Goal: Task Accomplishment & Management: Manage account settings

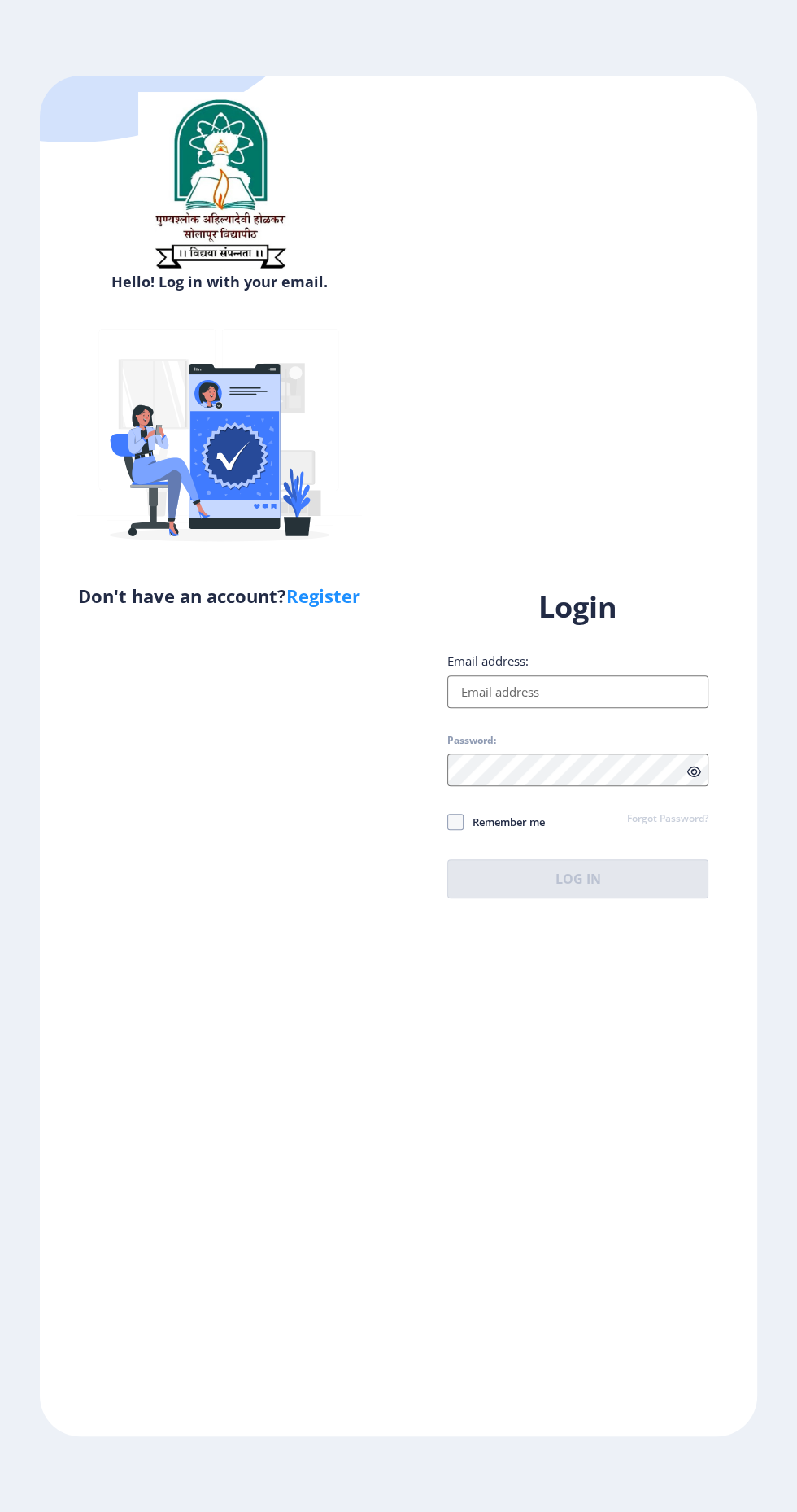
click at [480, 747] on label "Password:" at bounding box center [471, 740] width 48 height 13
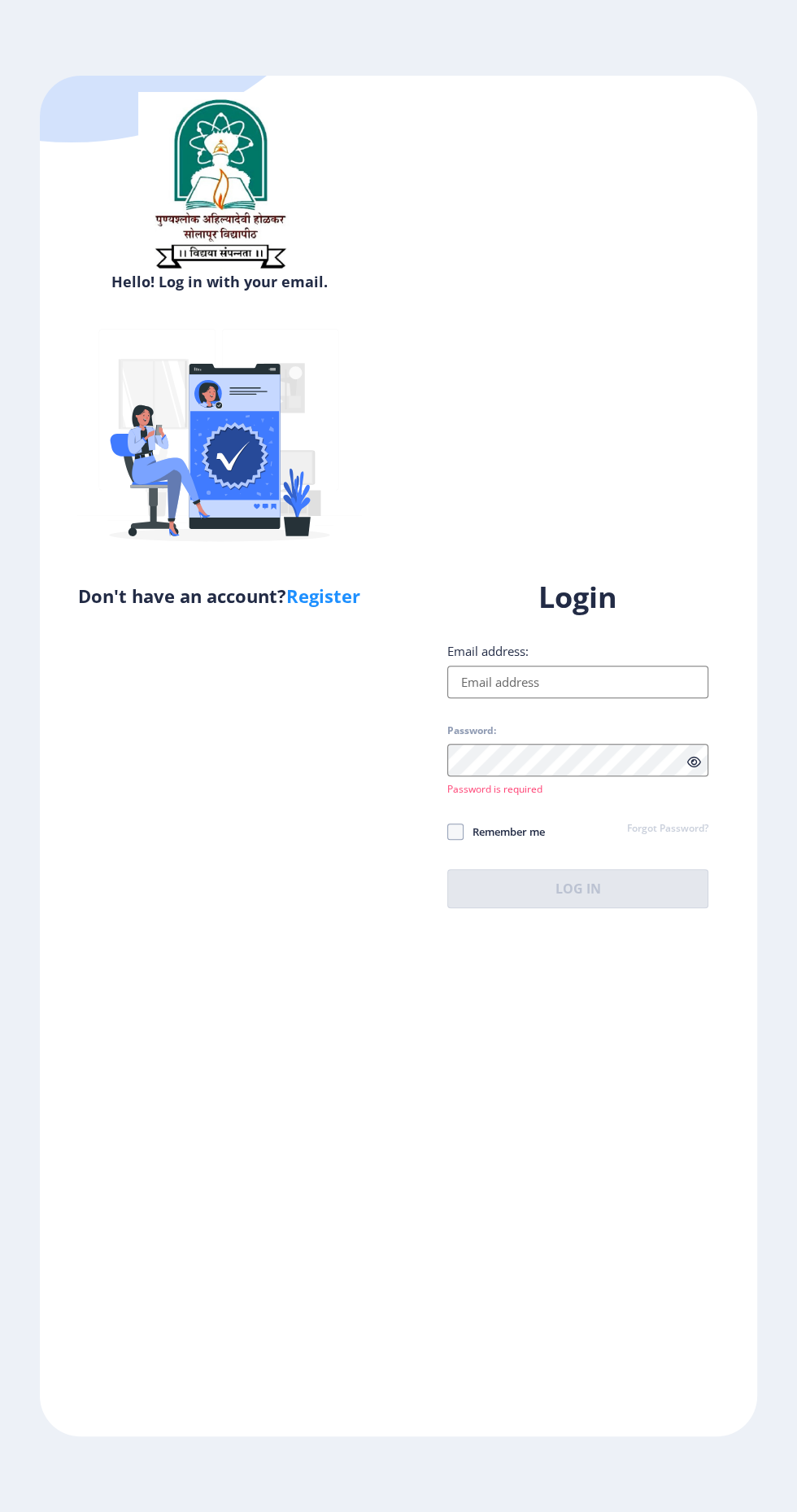
type input "[EMAIL_ADDRESS][DOMAIN_NAME]"
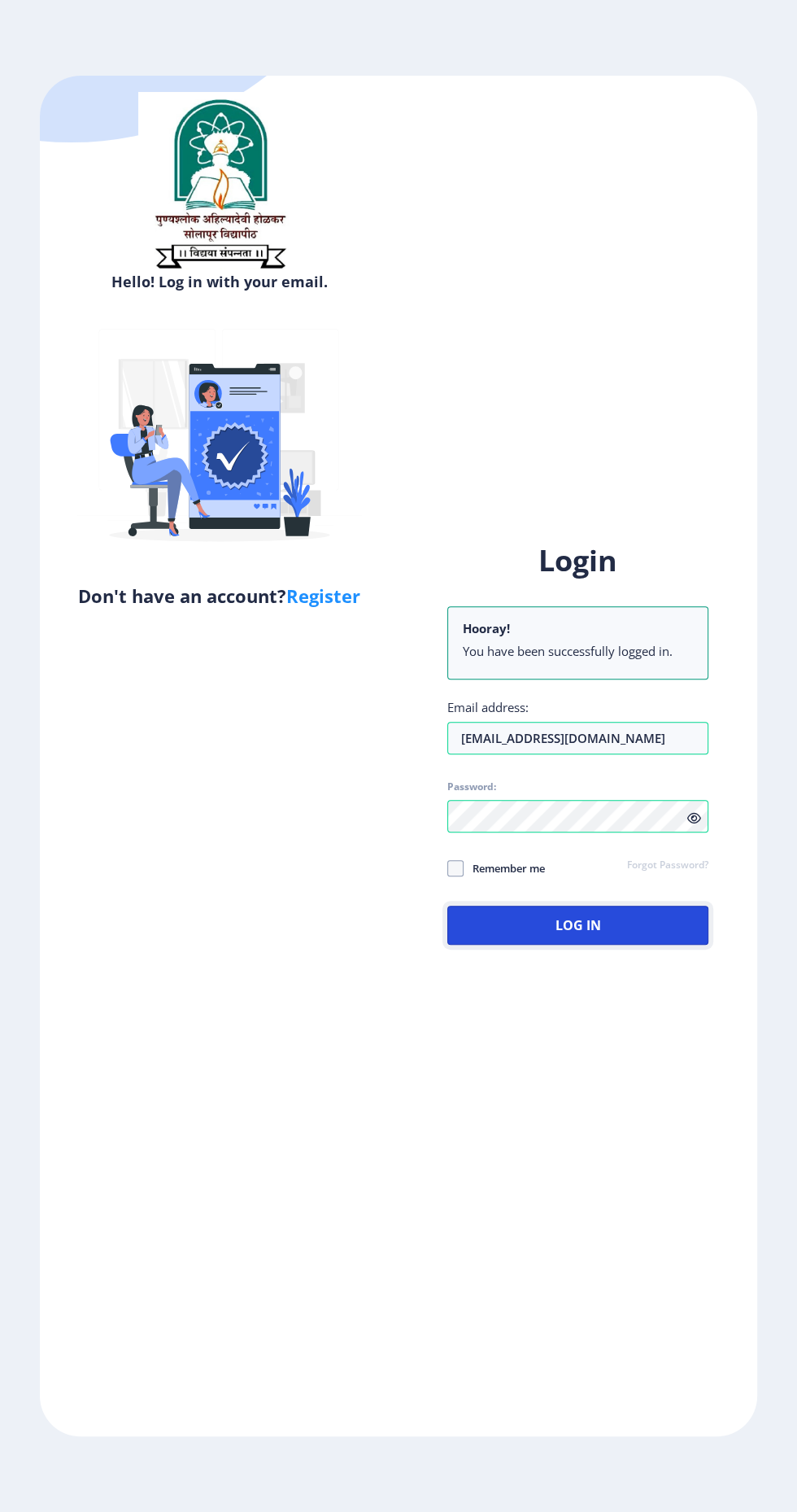
click at [518, 945] on button "Log In" at bounding box center [577, 925] width 261 height 39
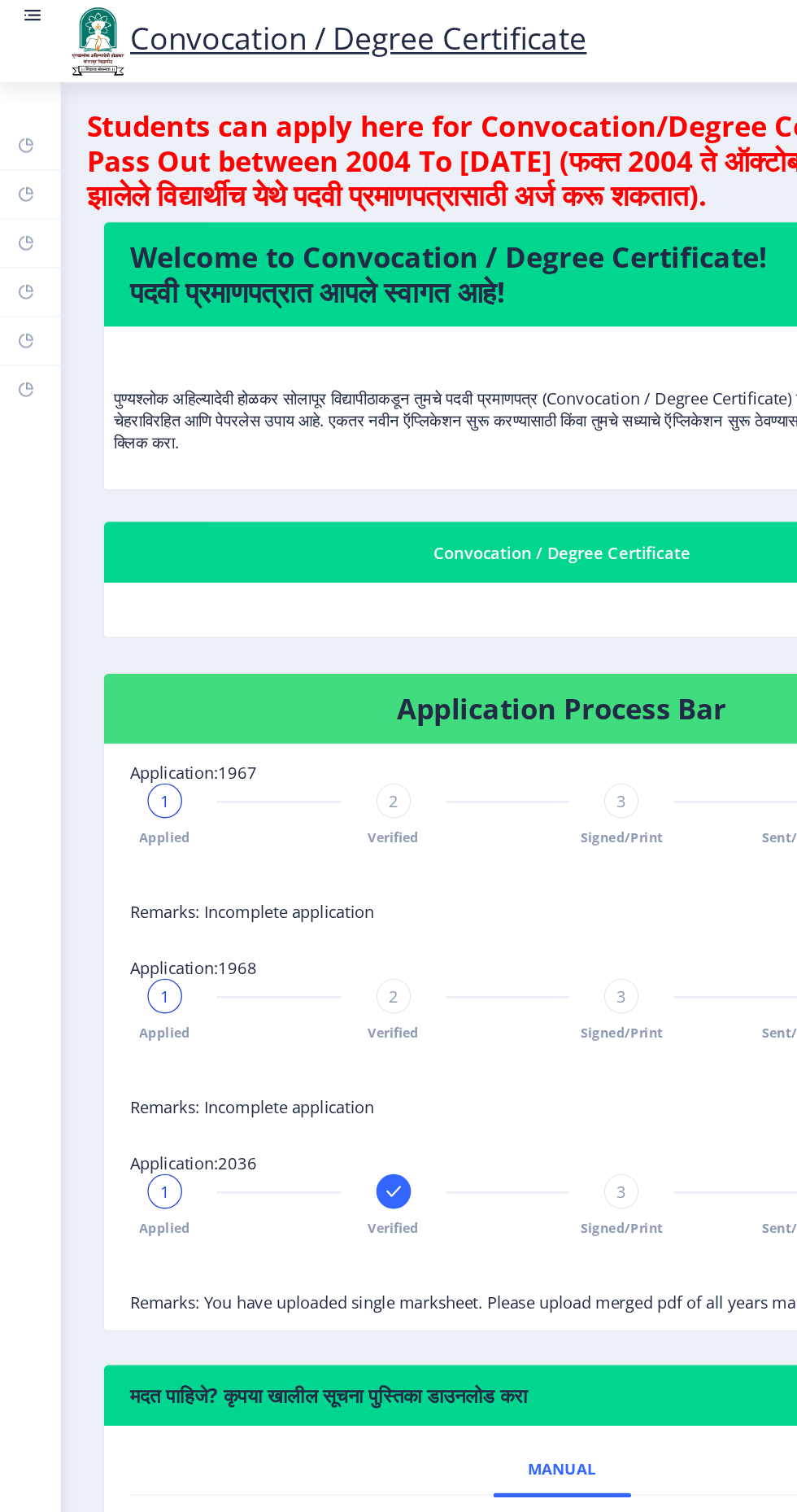
click at [28, 185] on link "Profile" at bounding box center [23, 182] width 46 height 36
select select
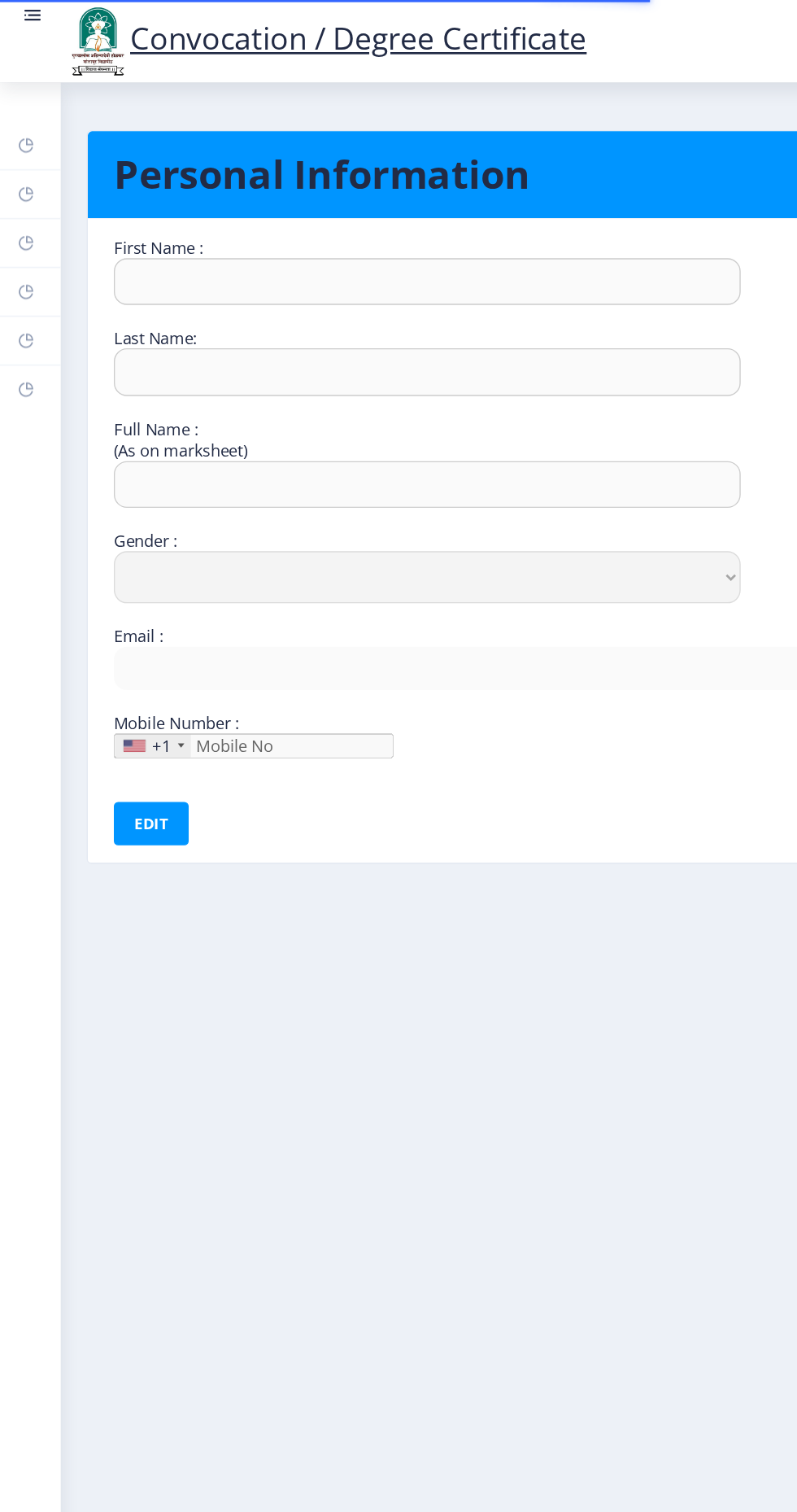
click at [22, 215] on rect at bounding box center [19, 219] width 13 height 13
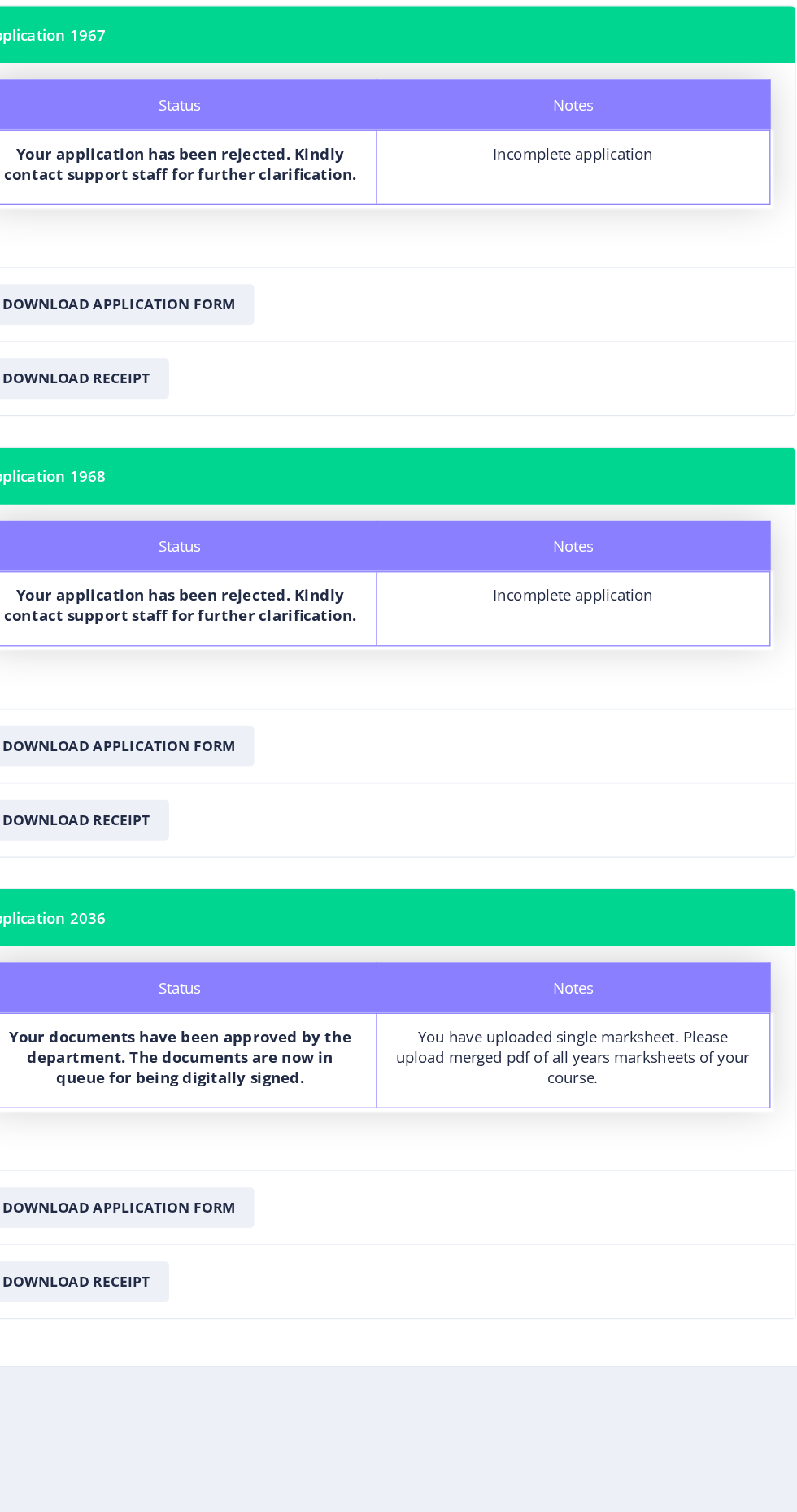
click at [613, 827] on nb-card-footer "Download Receipt" at bounding box center [421, 806] width 670 height 59
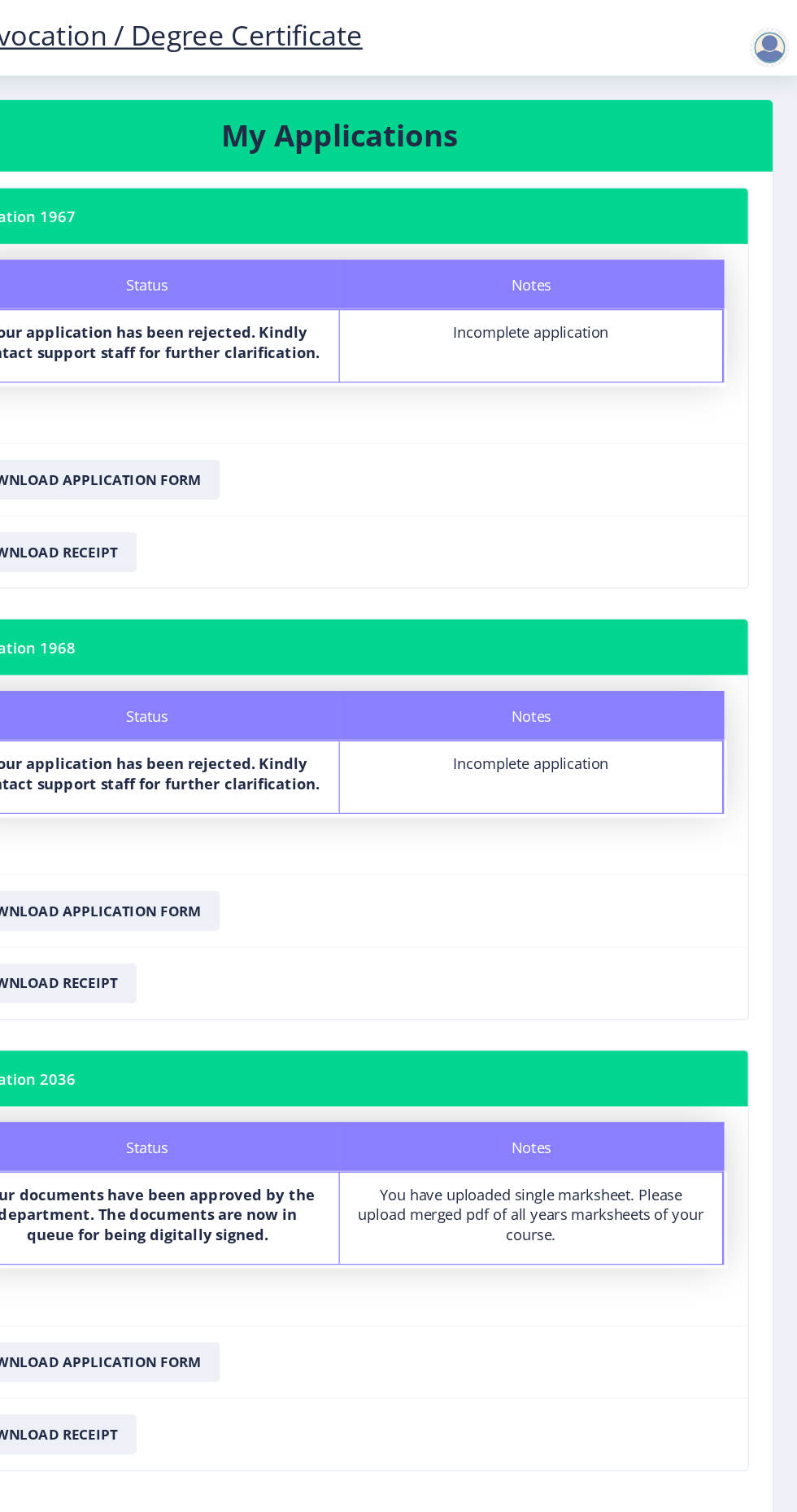
click at [778, 58] on nav "Convocation / Degree Certificate" at bounding box center [398, 31] width 797 height 62
click at [787, 46] on div at bounding box center [774, 39] width 33 height 33
click at [763, 69] on link "Change Password" at bounding box center [733, 87] width 130 height 39
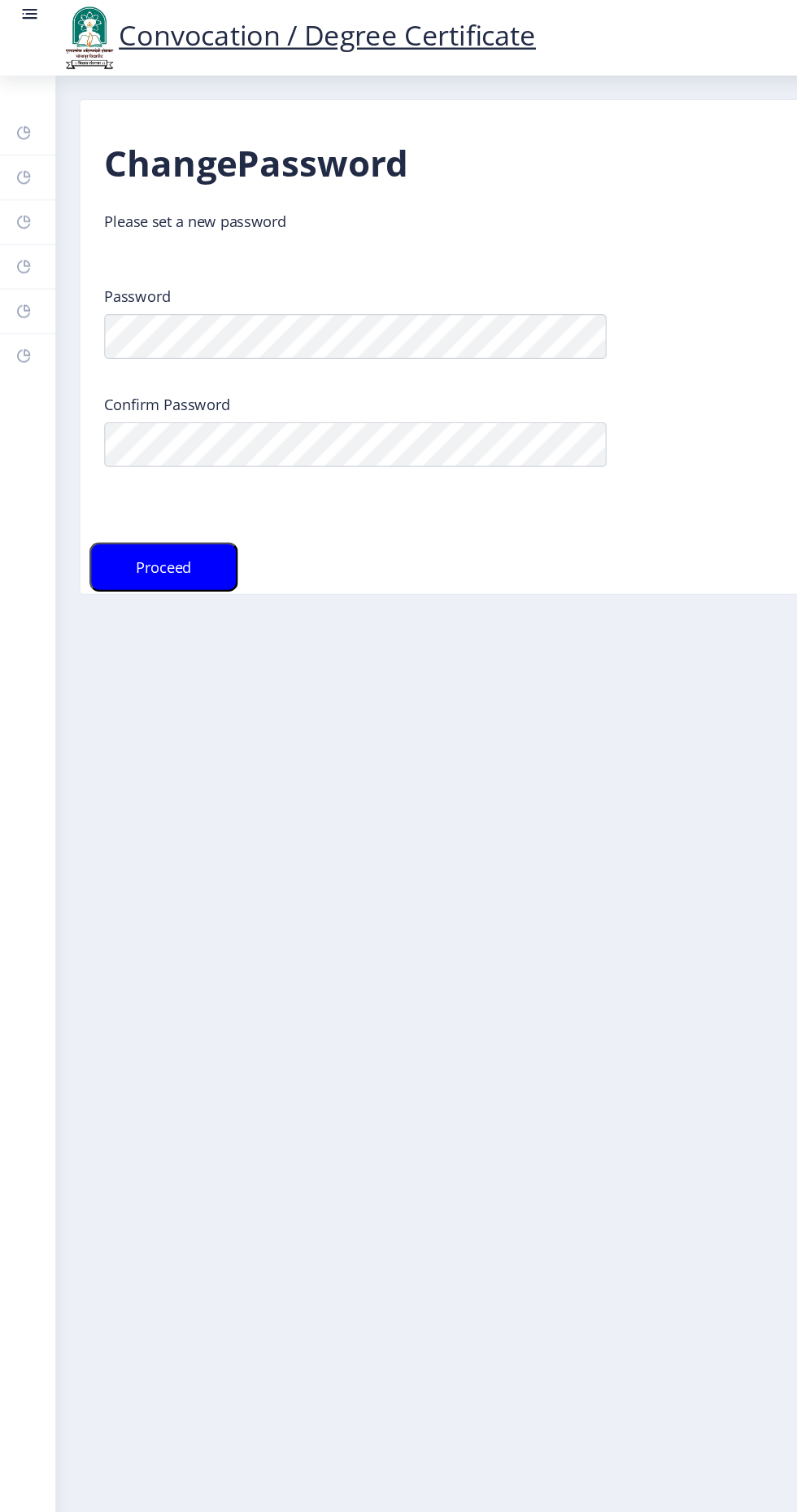
click at [6, 161] on link "Help/FAQ" at bounding box center [23, 146] width 46 height 36
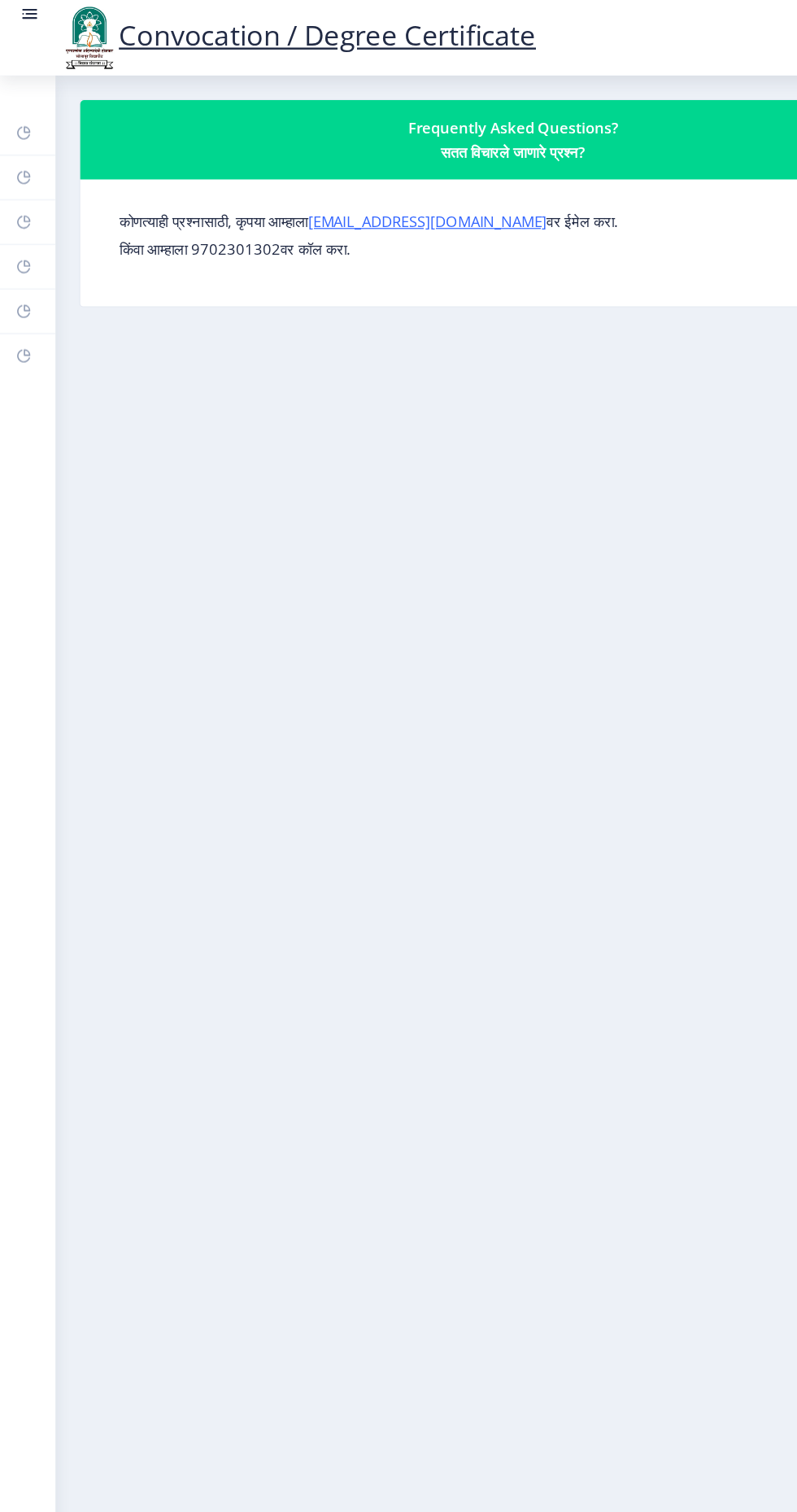
click at [19, 182] on rect at bounding box center [19, 182] width 13 height 13
select select
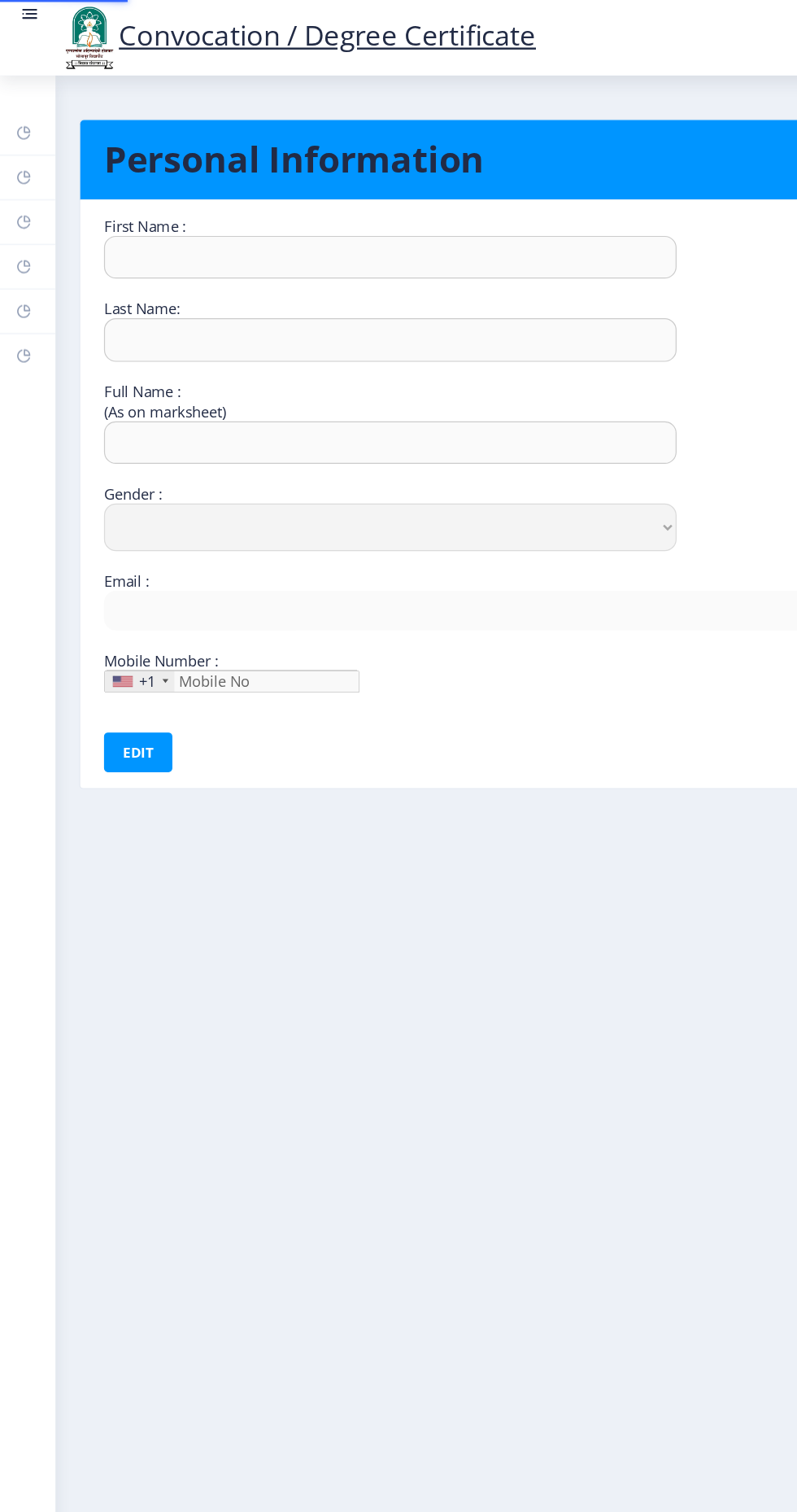
type input "Kiran"
type input "[PERSON_NAME]"
type input "[PERSON_NAME] [PERSON_NAME]"
select select "[DEMOGRAPHIC_DATA]"
type input "[EMAIL_ADDRESS][DOMAIN_NAME]"
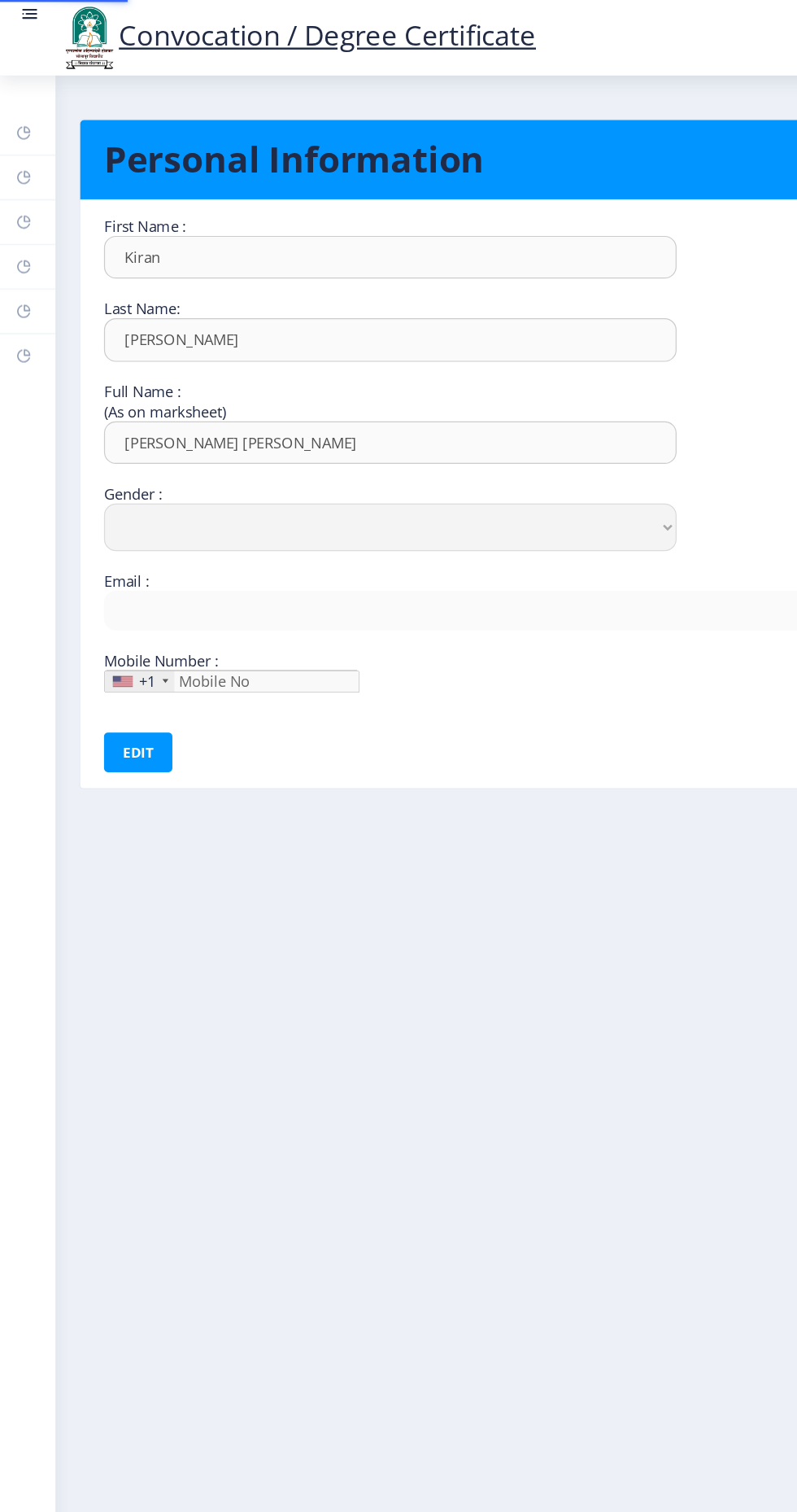
type input "9021488074"
click at [16, 218] on rect at bounding box center [19, 219] width 13 height 13
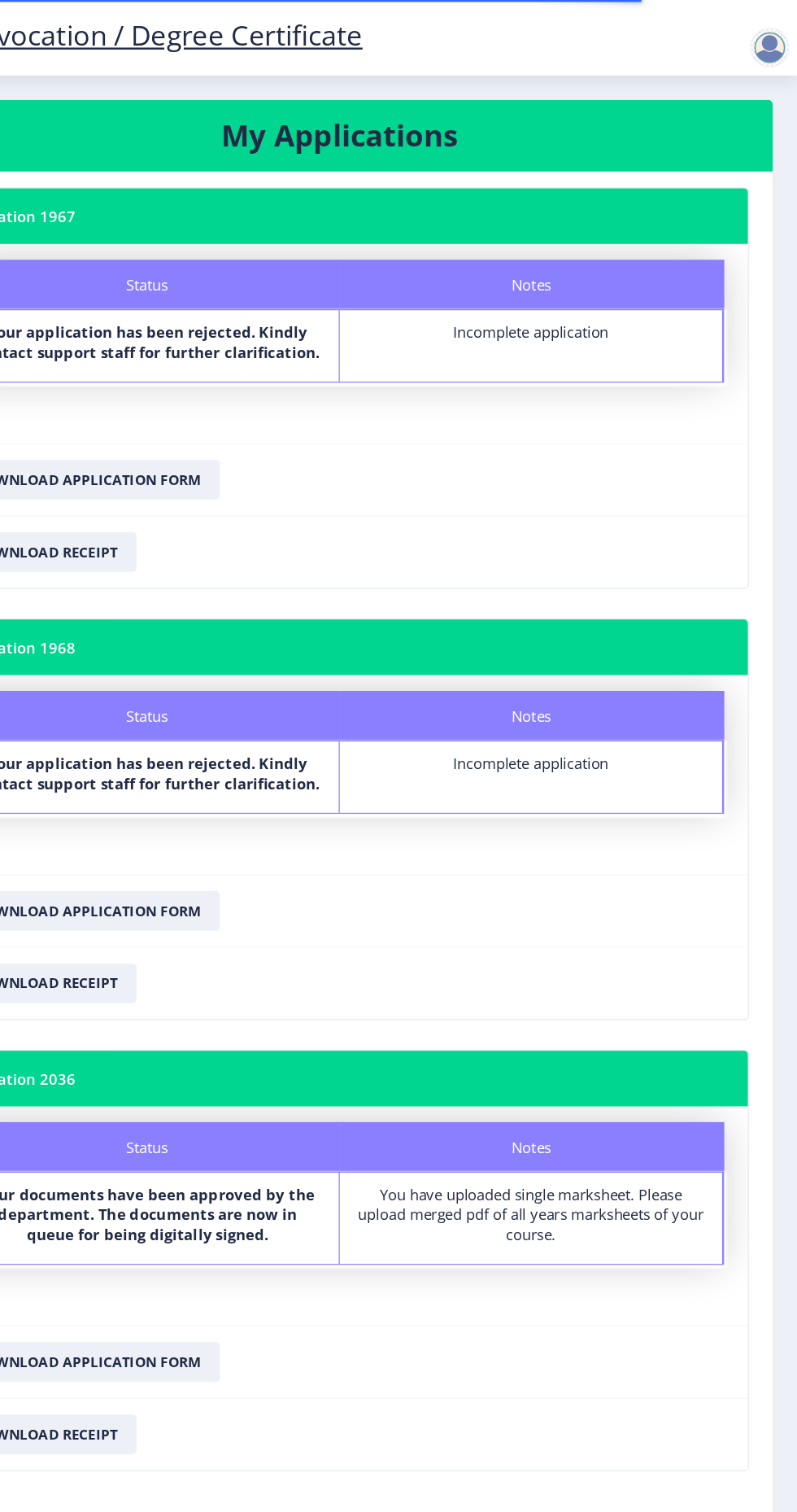
click at [740, 41] on div "Convocation / Degree Certificate" at bounding box center [414, 31] width 797 height 56
click at [758, 34] on div at bounding box center [774, 39] width 33 height 33
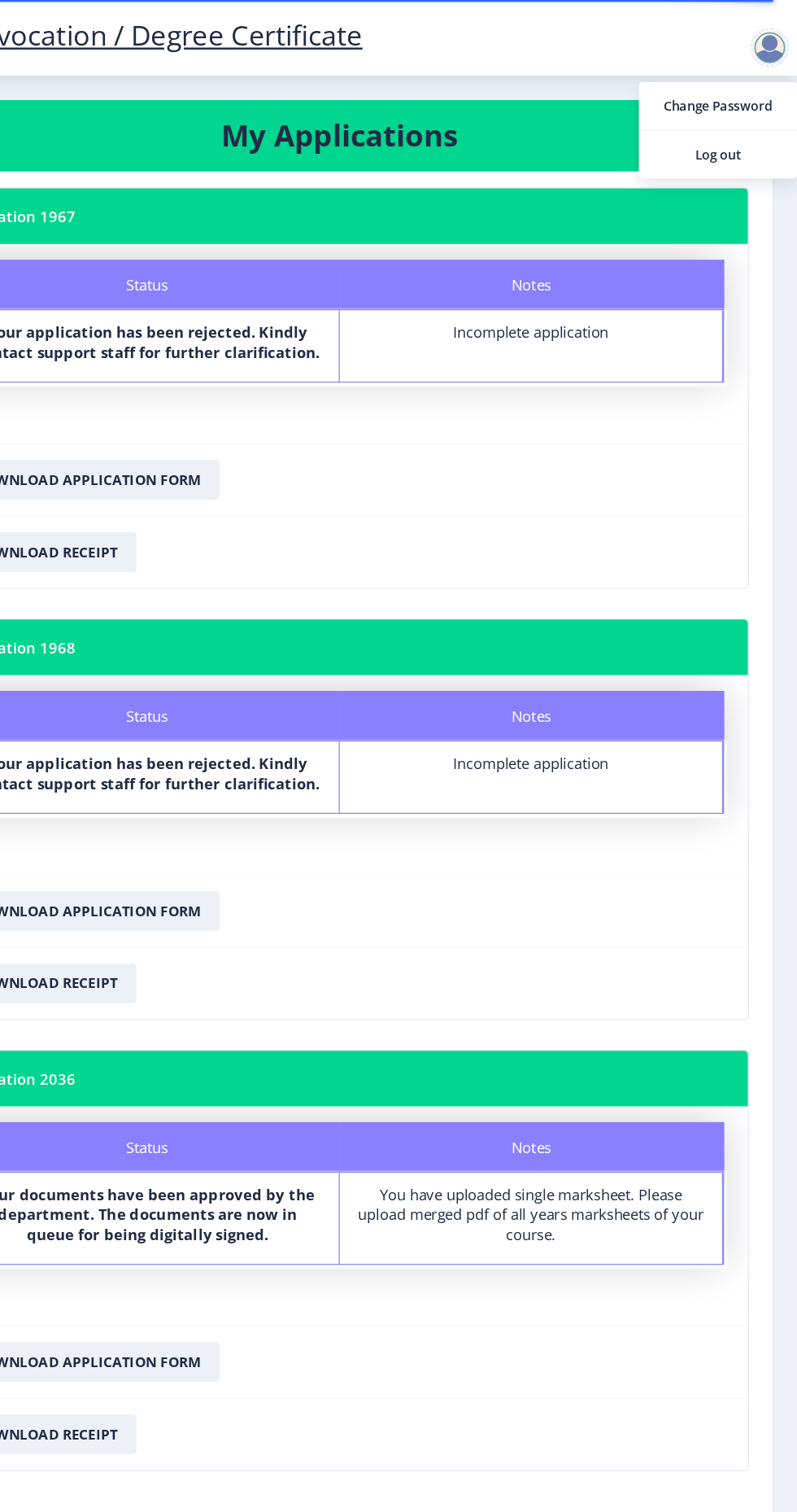
click at [757, 130] on span "Log out" at bounding box center [732, 127] width 104 height 19
